Goal: Find specific page/section: Find specific page/section

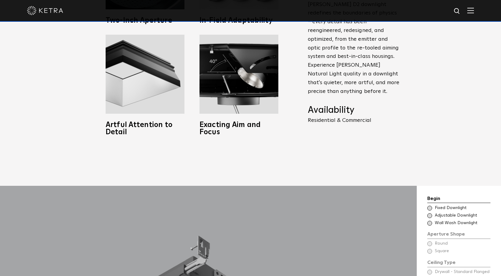
scroll to position [258, 0]
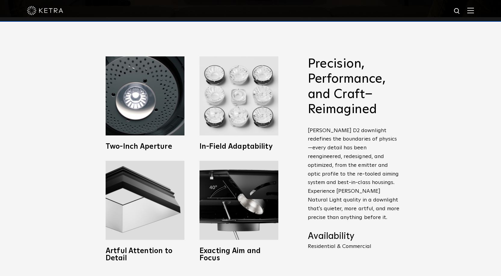
click at [474, 14] on div at bounding box center [250, 10] width 447 height 21
click at [468, 8] on div at bounding box center [250, 10] width 447 height 21
click at [474, 9] on img at bounding box center [471, 11] width 7 height 6
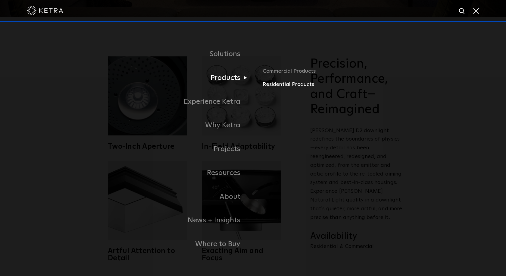
click at [277, 84] on link "Residential Products" at bounding box center [333, 84] width 141 height 9
